Goal: Information Seeking & Learning: Learn about a topic

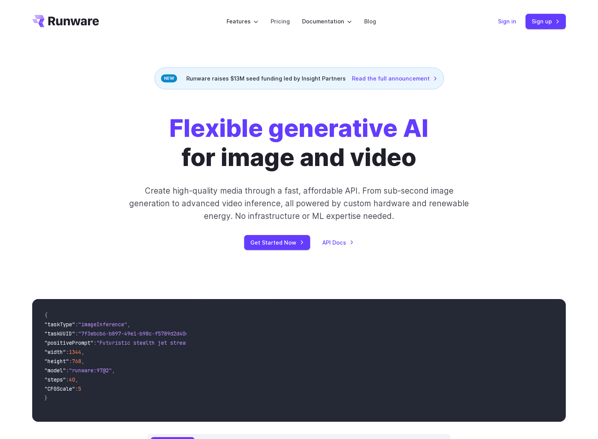
click at [511, 22] on link "Sign in" at bounding box center [507, 21] width 18 height 9
click at [285, 20] on link "Pricing" at bounding box center [279, 21] width 19 height 9
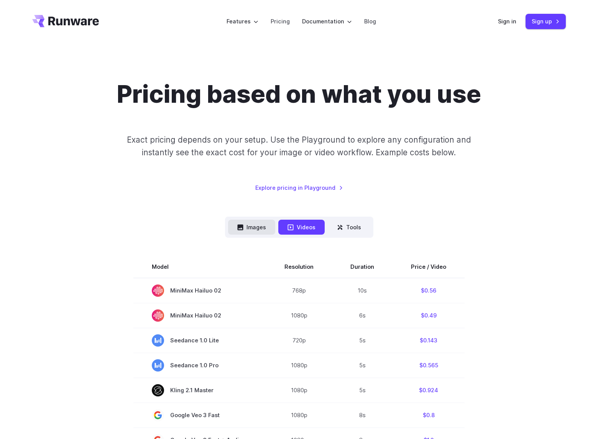
drag, startPoint x: 255, startPoint y: 226, endPoint x: 249, endPoint y: 225, distance: 6.6
click at [255, 226] on button "Images" at bounding box center [251, 226] width 47 height 15
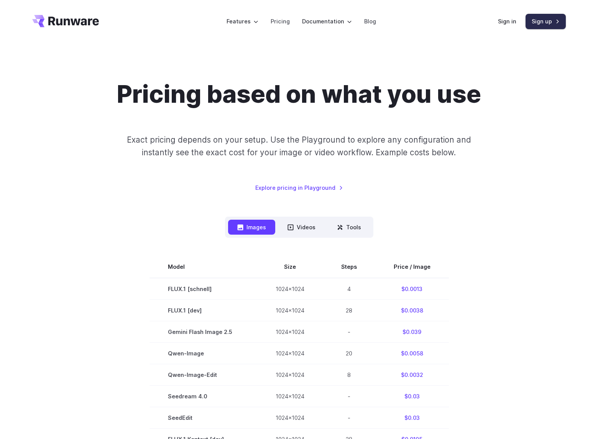
click at [542, 20] on link "Sign up" at bounding box center [545, 21] width 40 height 15
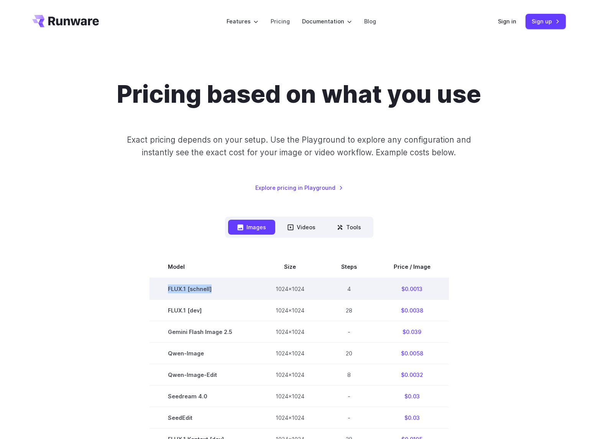
drag, startPoint x: 171, startPoint y: 288, endPoint x: 214, endPoint y: 287, distance: 42.5
click at [214, 287] on td "FLUX.1 [schnell]" at bounding box center [203, 289] width 108 height 22
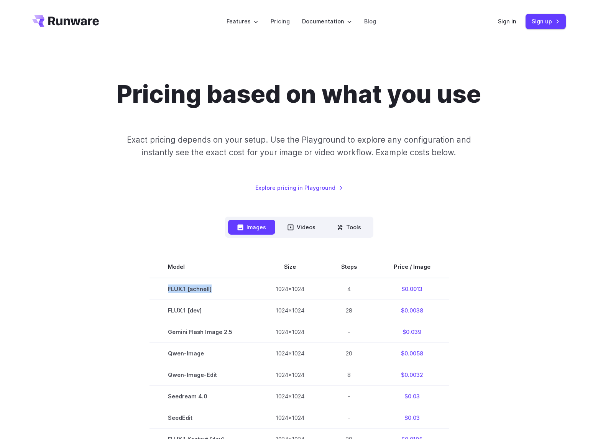
copy td "FLUX.1 [schnell]"
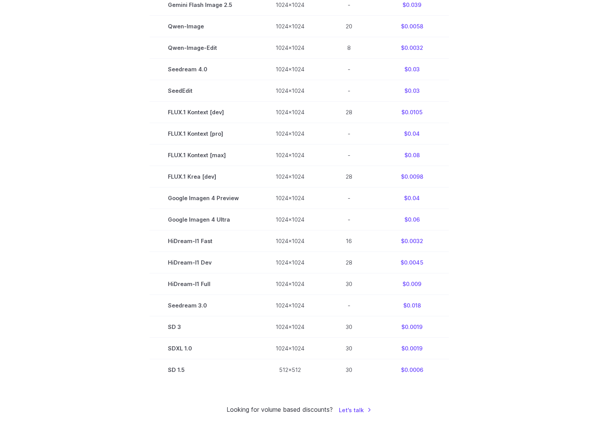
scroll to position [327, 0]
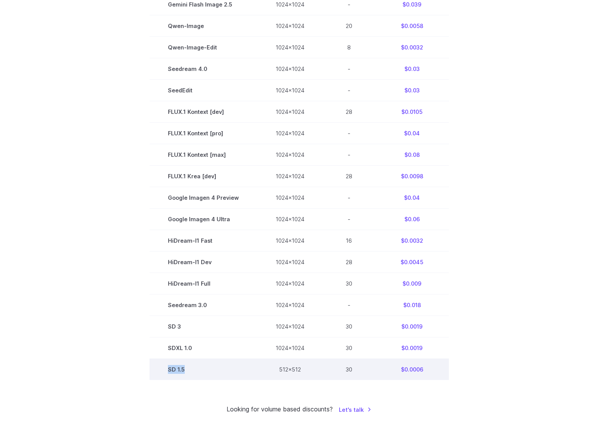
drag, startPoint x: 196, startPoint y: 367, endPoint x: 167, endPoint y: 366, distance: 28.7
click at [167, 367] on td "SD 1.5" at bounding box center [203, 369] width 108 height 21
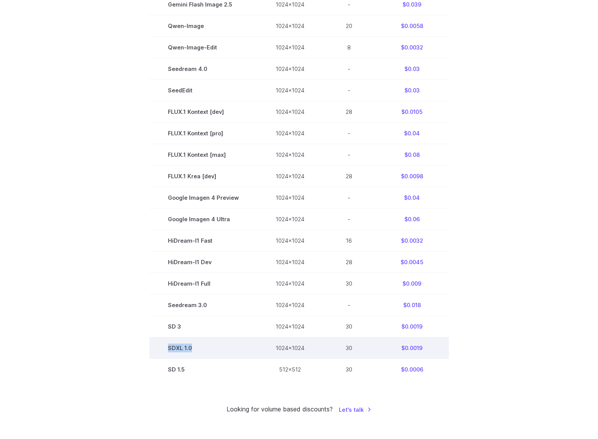
drag, startPoint x: 206, startPoint y: 347, endPoint x: 155, endPoint y: 346, distance: 51.3
click at [155, 346] on td "SDXL 1.0" at bounding box center [203, 347] width 108 height 21
copy td "SDXL 1.0"
